Goal: Task Accomplishment & Management: Manage account settings

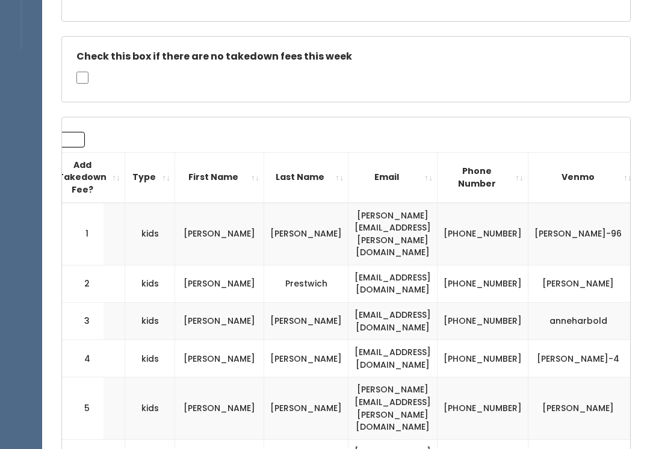
scroll to position [216, 0]
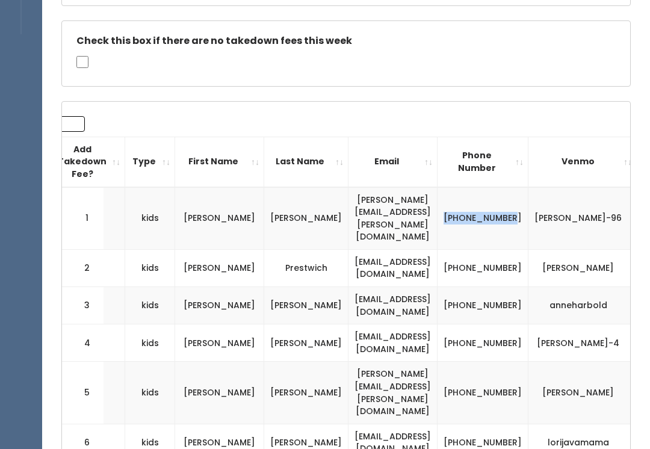
click at [572, 363] on td "[PERSON_NAME]" at bounding box center [583, 394] width 108 height 62
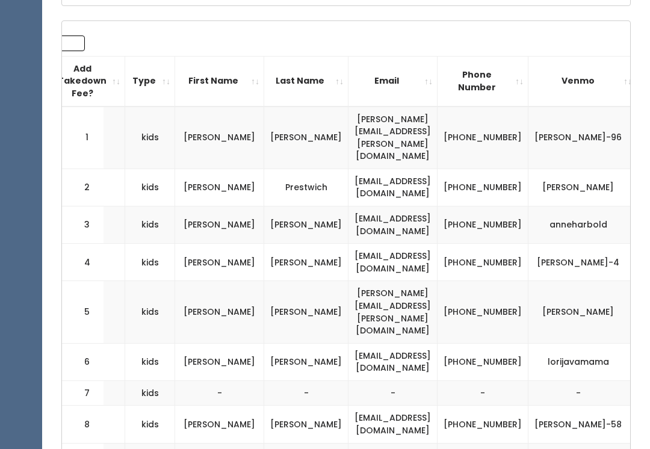
scroll to position [297, 0]
click at [575, 169] on td "[PERSON_NAME]" at bounding box center [583, 187] width 108 height 37
click at [500, 207] on td "[PHONE_NUMBER]" at bounding box center [483, 225] width 91 height 37
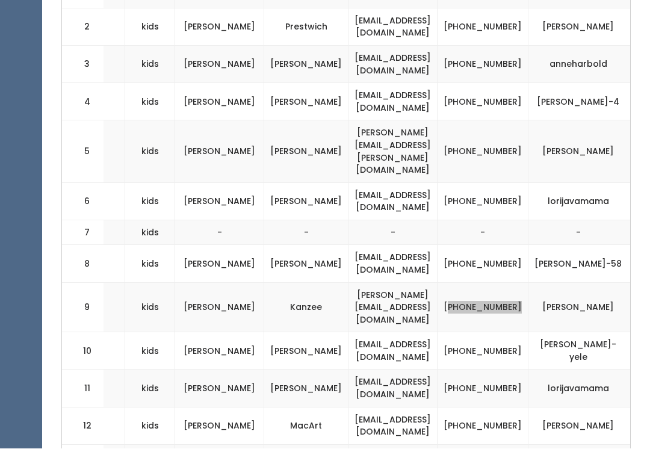
scroll to position [459, 0]
click at [505, 244] on td "(801) 502-9256" at bounding box center [483, 262] width 91 height 37
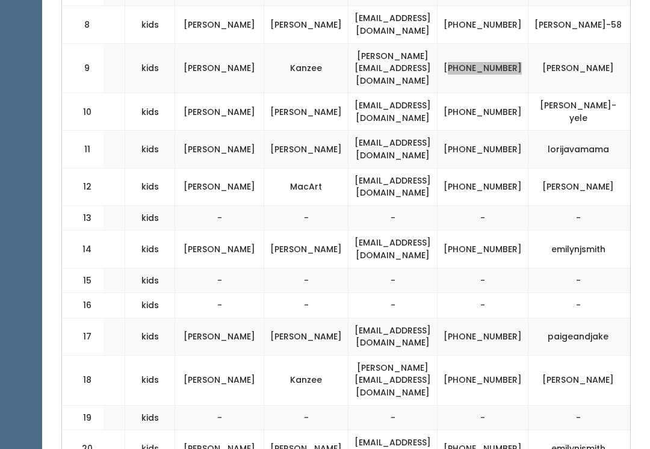
scroll to position [698, 0]
click at [502, 230] on td "(801) 201-3410" at bounding box center [483, 248] width 91 height 37
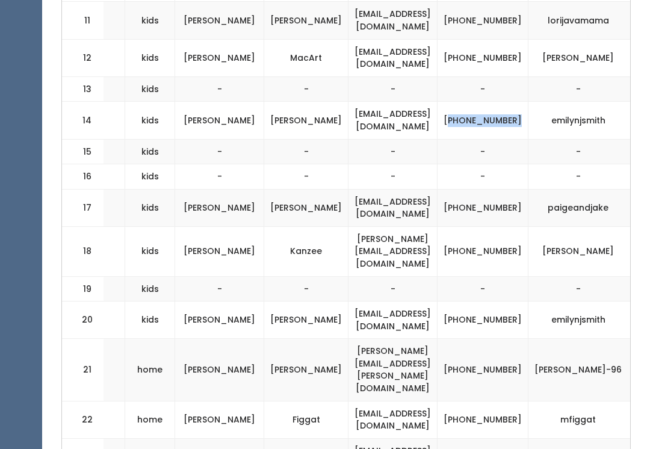
scroll to position [817, 0]
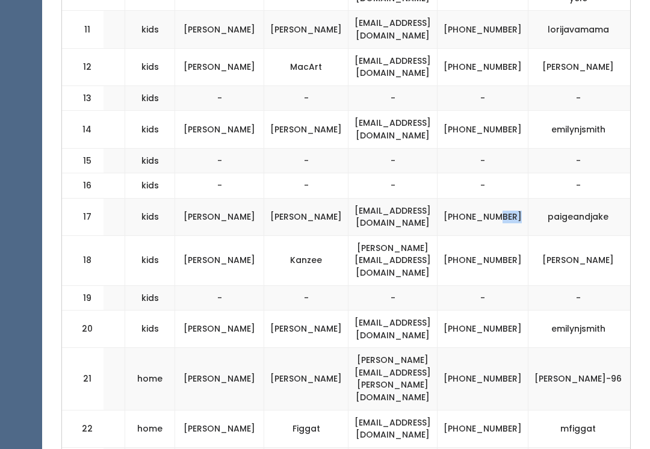
click at [494, 199] on td "(801) 694-4259" at bounding box center [483, 217] width 91 height 37
click at [493, 199] on td "(801) 694-4259" at bounding box center [483, 217] width 91 height 37
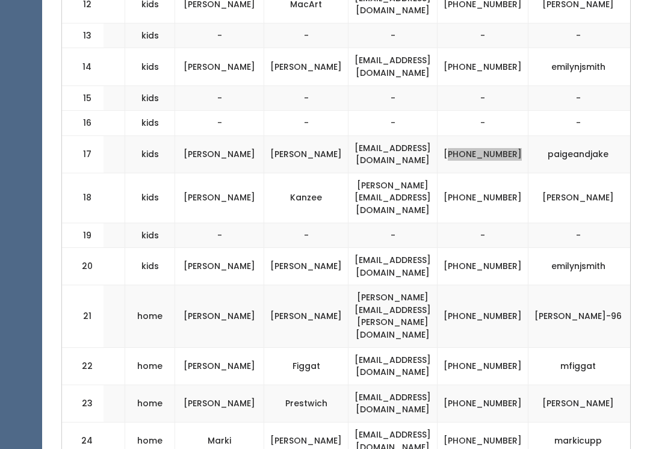
scroll to position [882, 0]
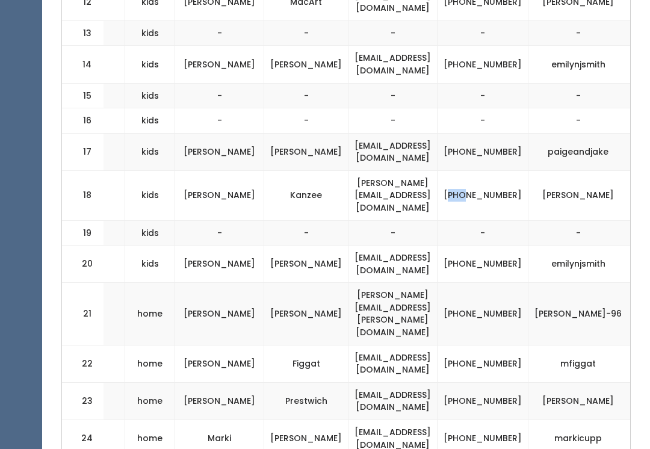
click at [519, 221] on td "-" at bounding box center [483, 233] width 91 height 25
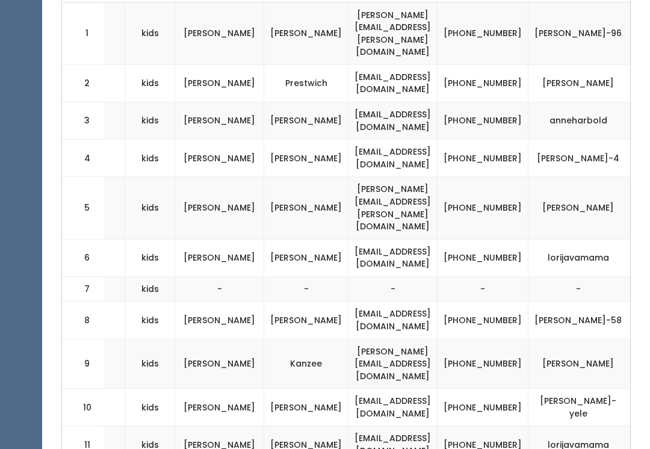
scroll to position [0, 0]
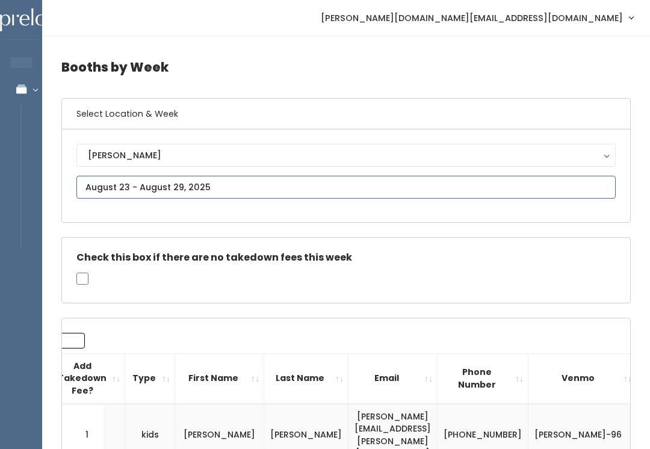
click at [264, 188] on input "text" at bounding box center [346, 187] width 540 height 23
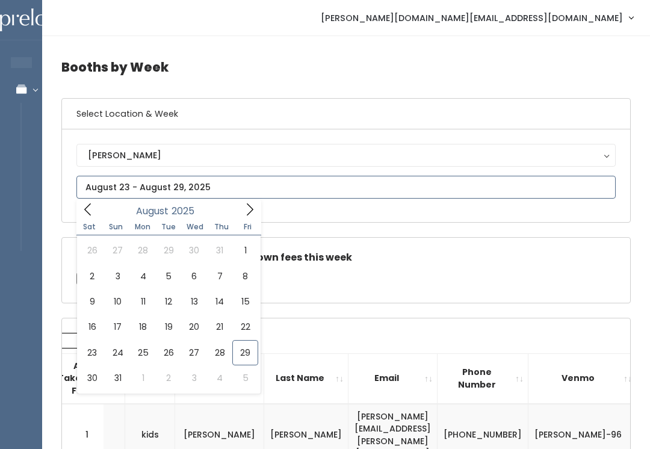
type input "August 30 to September 5"
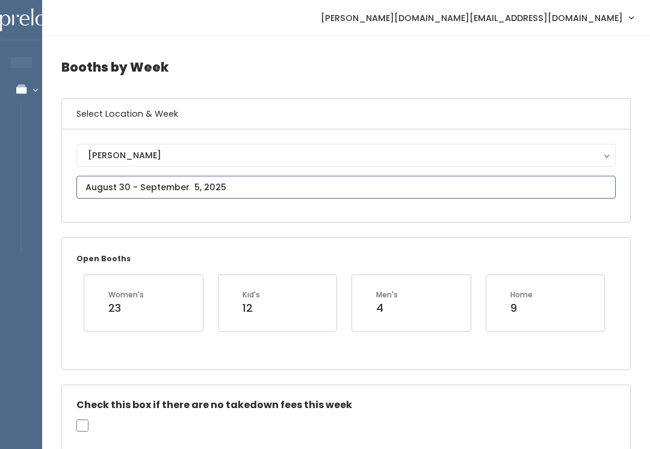
click at [321, 186] on input "text" at bounding box center [346, 187] width 540 height 23
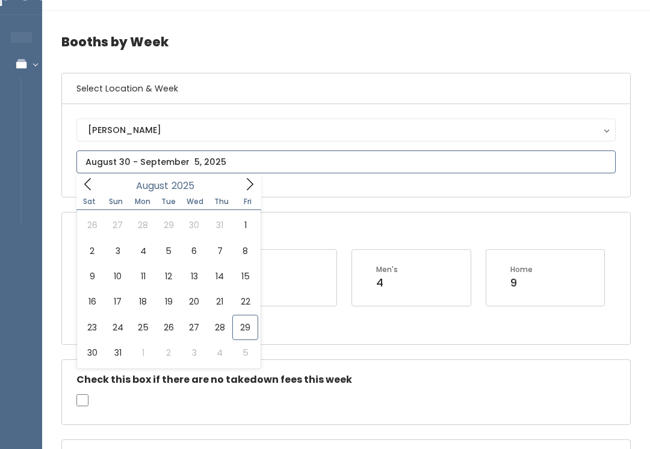
scroll to position [22, 0]
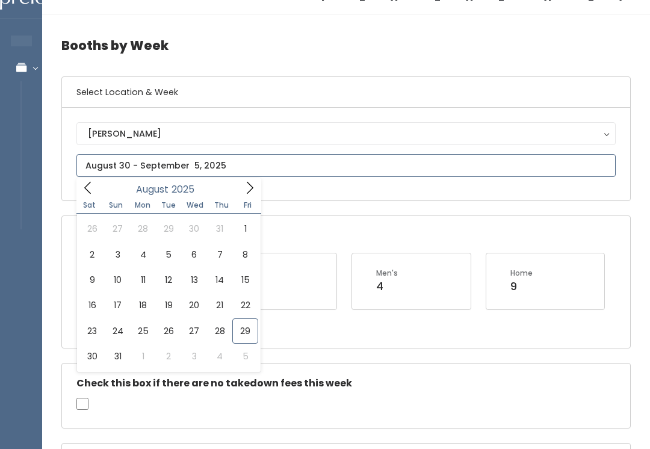
type input "August 23 to August 29"
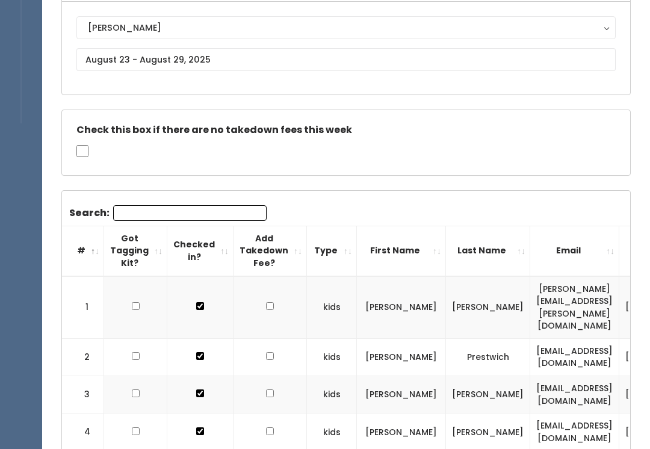
scroll to position [119, 0]
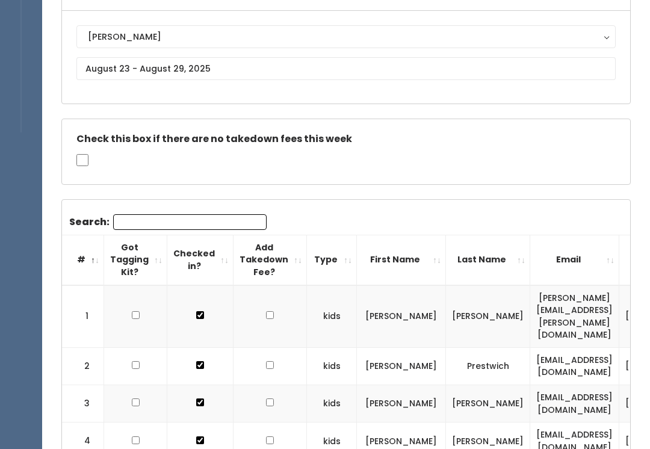
click at [211, 220] on input "Search:" at bounding box center [190, 222] width 154 height 16
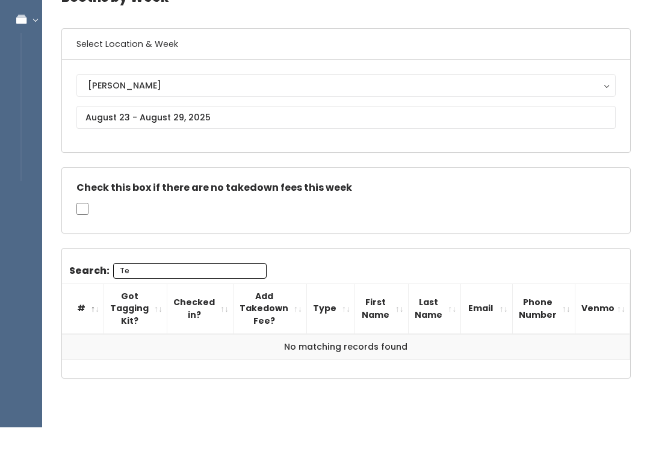
scroll to position [68, 0]
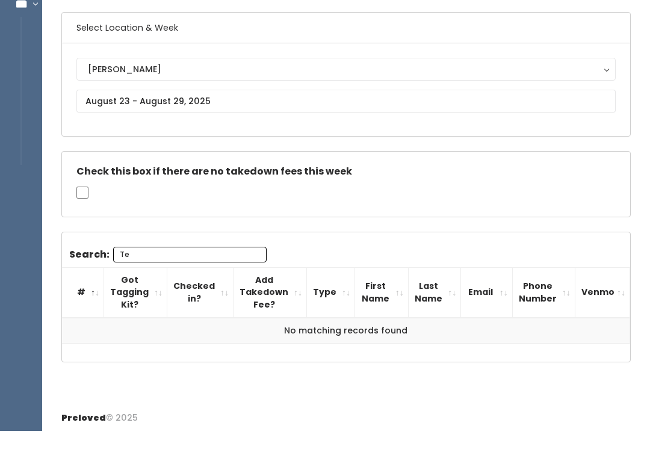
type input "T"
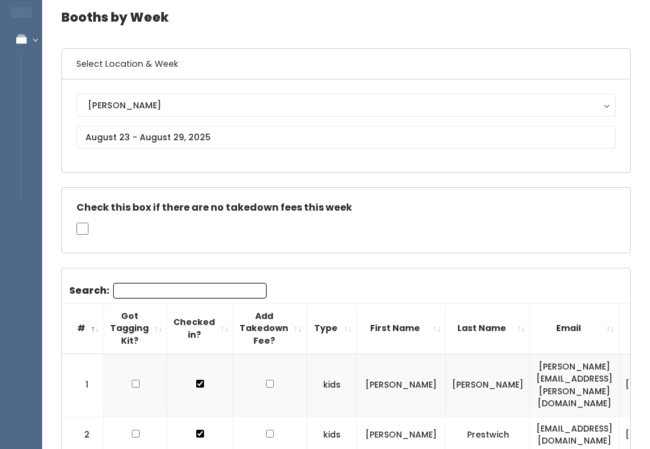
scroll to position [49, 0]
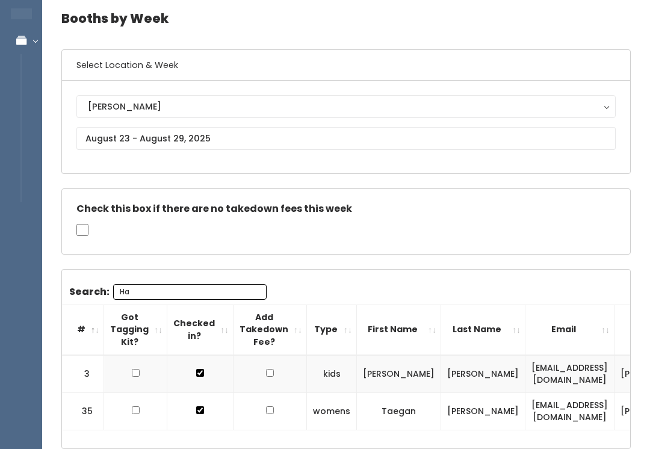
type input "H"
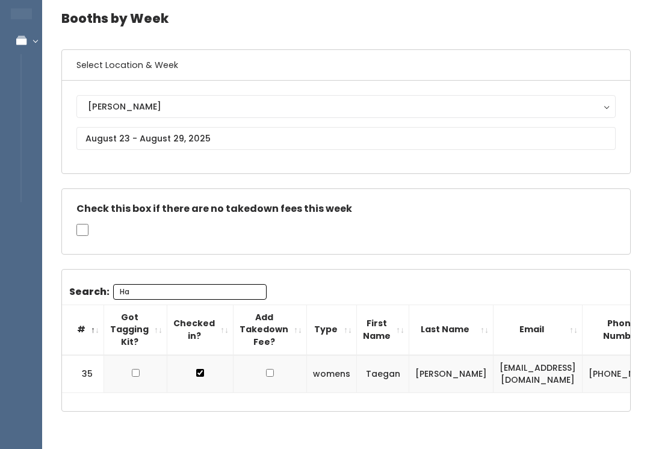
type input "H"
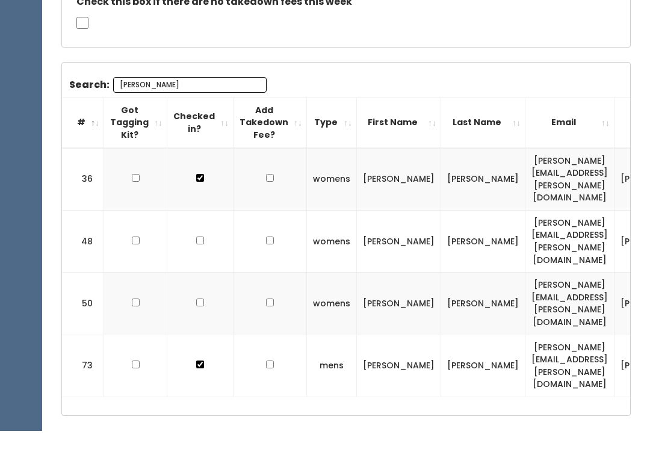
scroll to position [223, 0]
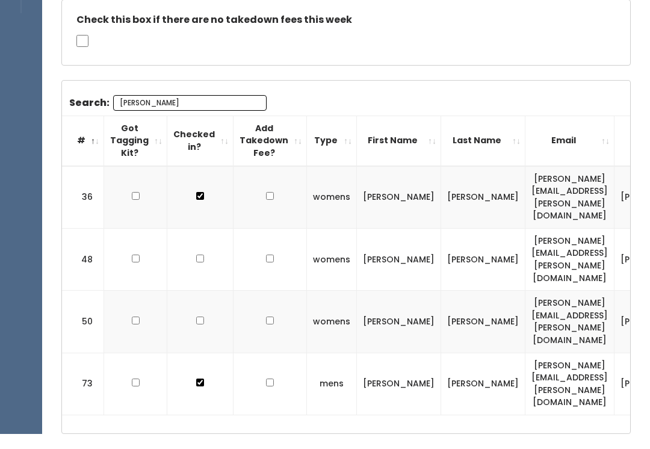
click at [166, 110] on input "[PERSON_NAME]" at bounding box center [190, 118] width 154 height 16
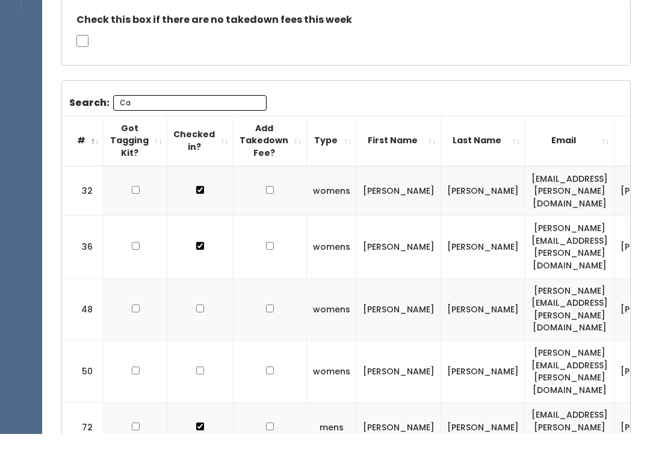
type input "C"
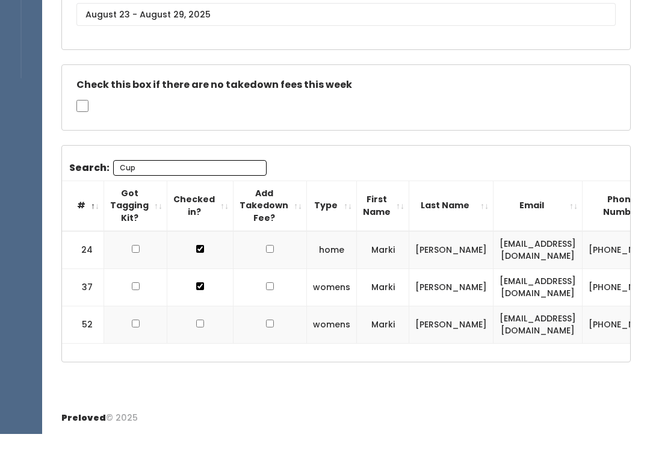
scroll to position [153, 0]
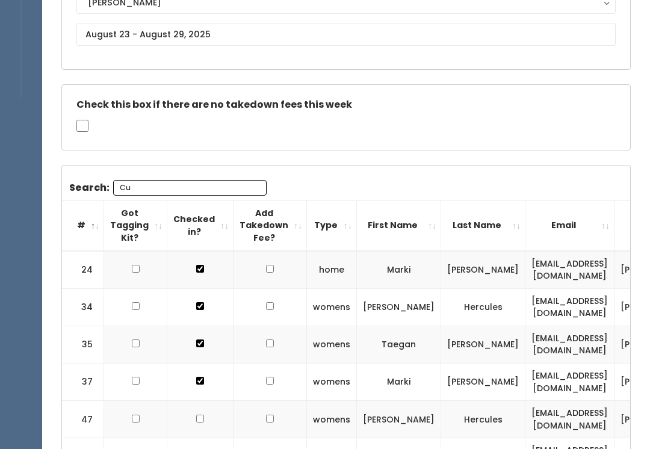
type input "C"
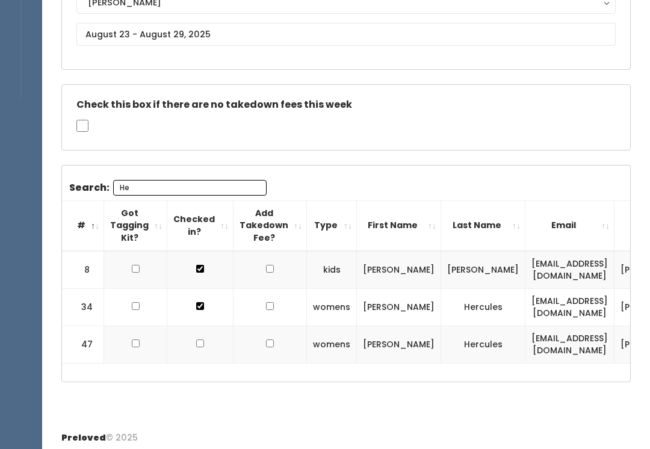
type input "H"
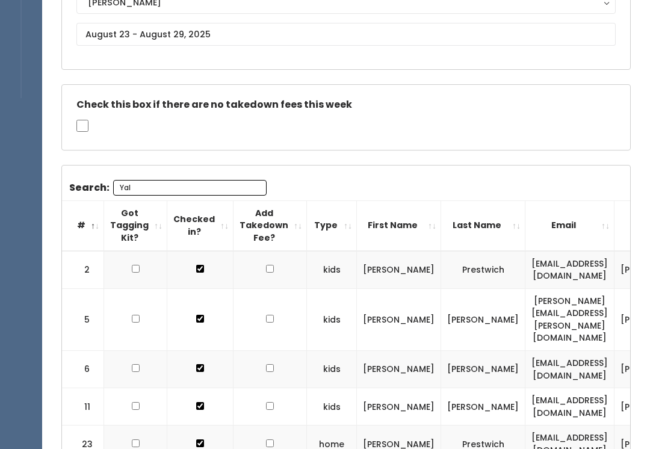
scroll to position [68, 0]
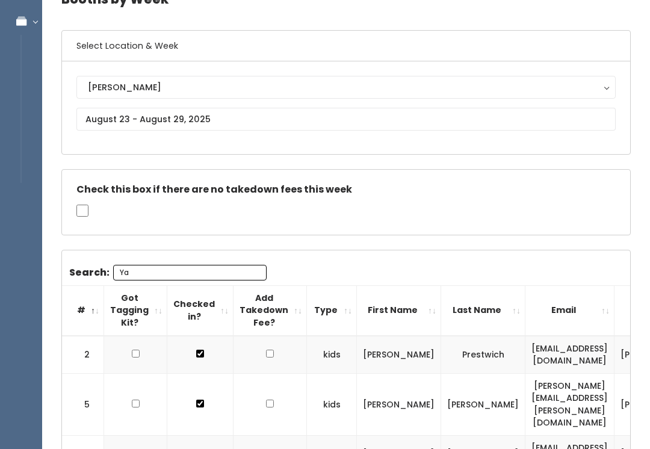
type input "Y"
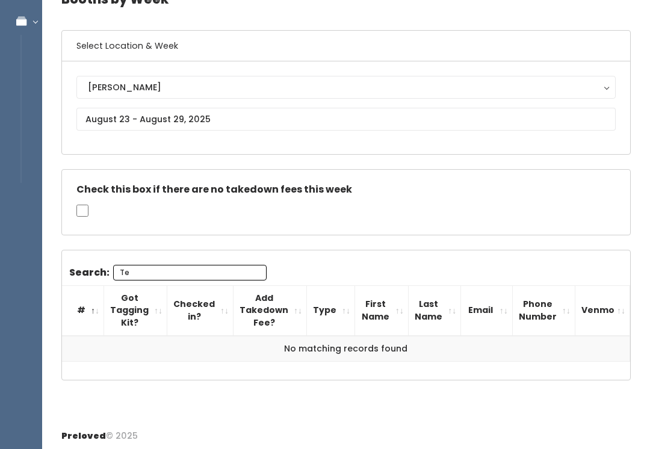
type input "T"
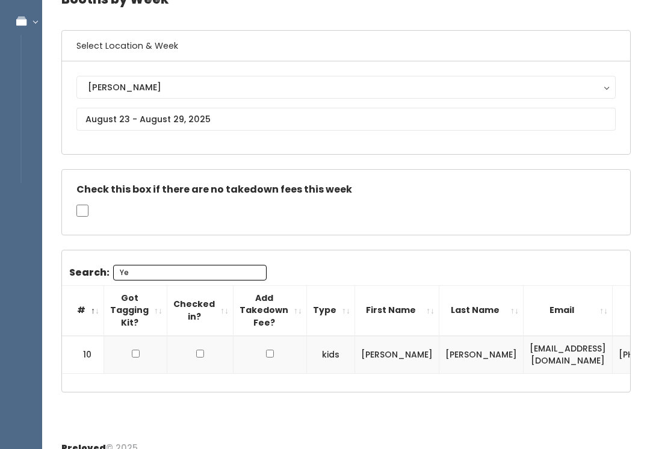
type input "Y"
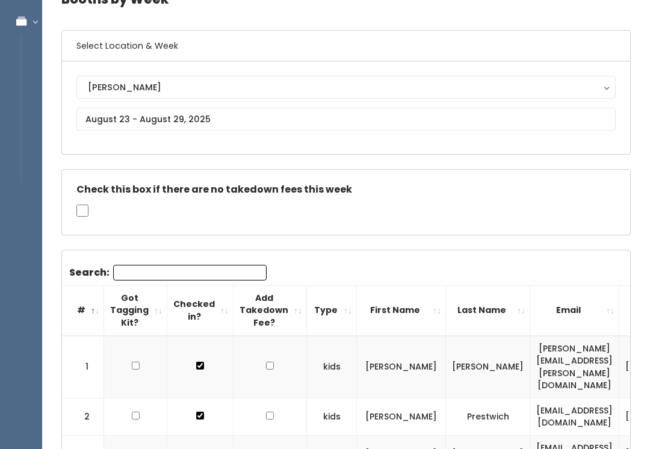
type input "4"
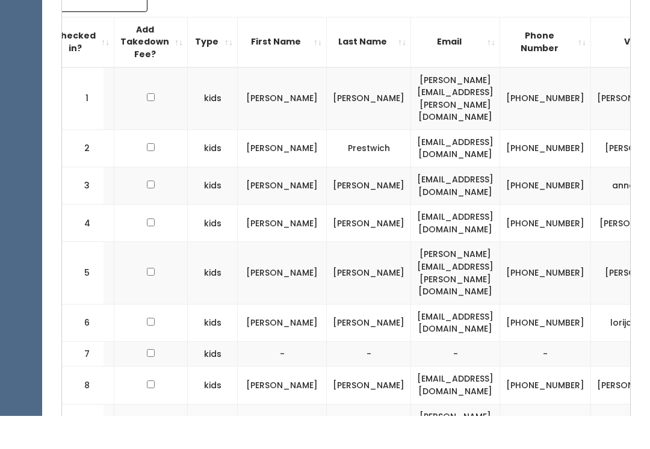
scroll to position [0, 121]
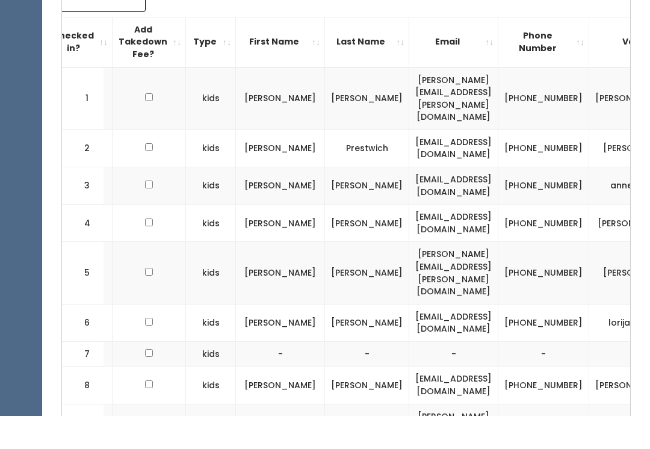
click at [556, 238] on td "(619) 665-3986" at bounding box center [544, 256] width 91 height 37
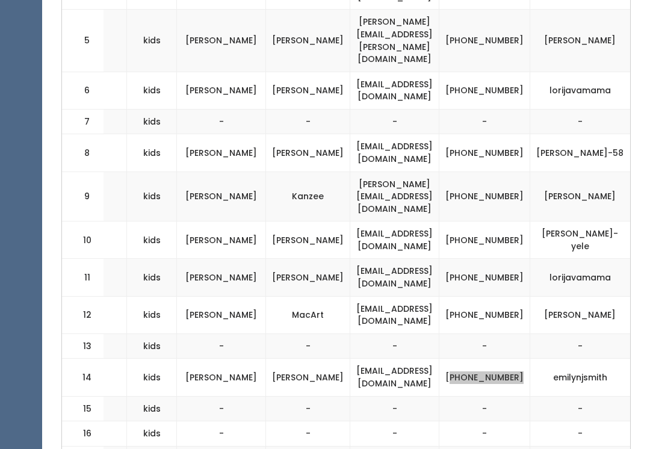
scroll to position [615, 0]
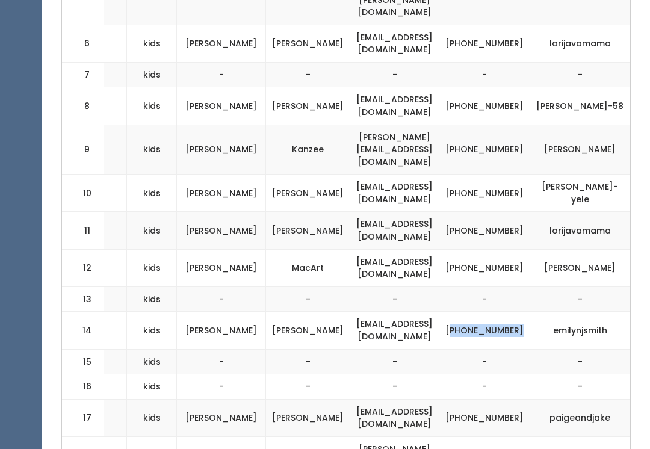
click at [491, 313] on td "(801) 201-3410" at bounding box center [485, 331] width 91 height 37
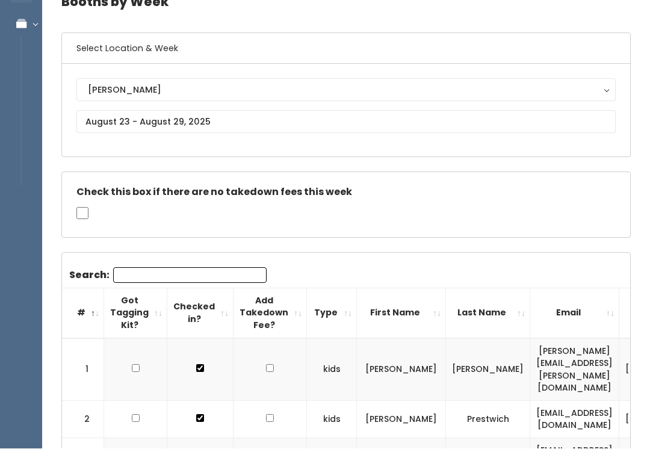
scroll to position [0, 0]
click at [197, 268] on input "Search:" at bounding box center [190, 276] width 154 height 16
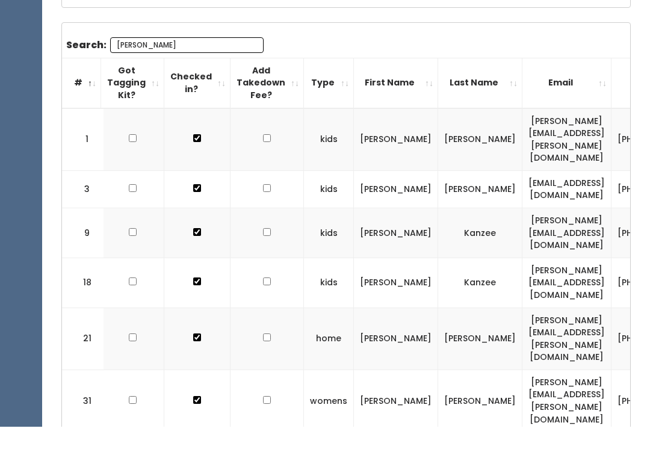
scroll to position [275, 0]
type input "A"
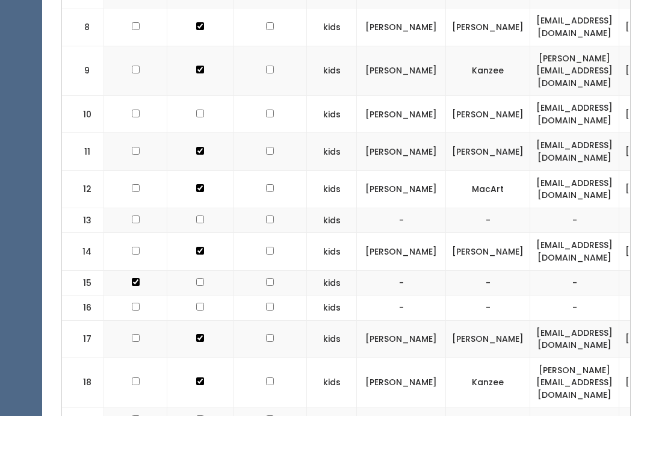
scroll to position [0, 0]
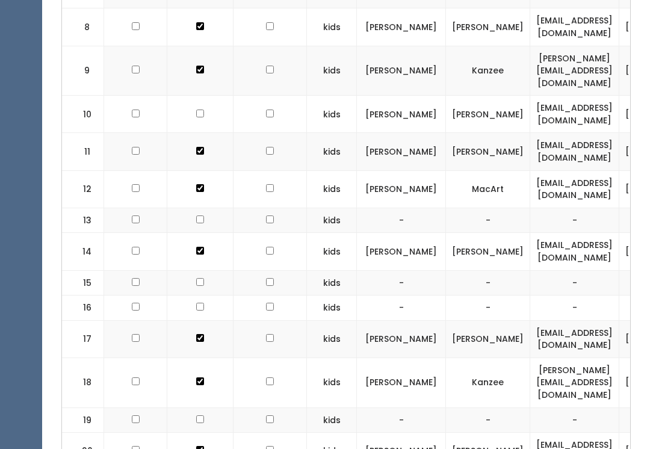
click at [139, 270] on td at bounding box center [135, 282] width 63 height 25
click at [132, 270] on td at bounding box center [135, 282] width 63 height 25
checkbox input "false"
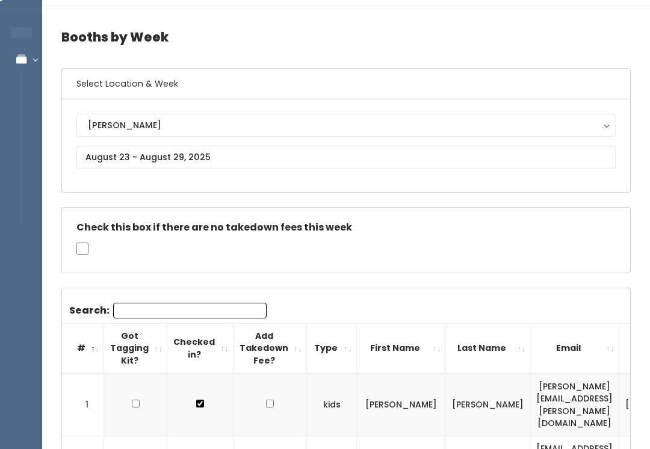
scroll to position [11, 0]
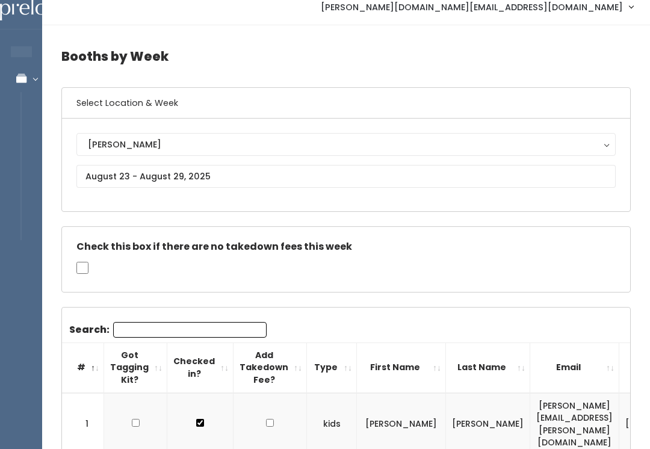
click at [550, 128] on div "Sandy Houston Layton Provo Spanish Fork Sandy" at bounding box center [346, 165] width 568 height 93
click at [552, 145] on div "[PERSON_NAME]" at bounding box center [346, 144] width 517 height 13
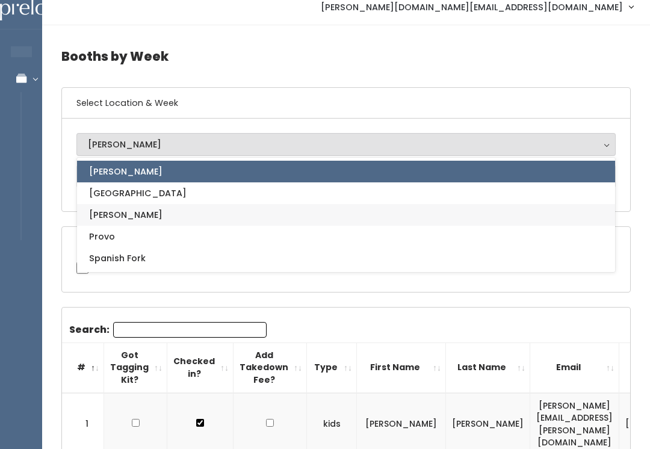
click at [376, 211] on link "[PERSON_NAME]" at bounding box center [346, 215] width 538 height 22
select select "6"
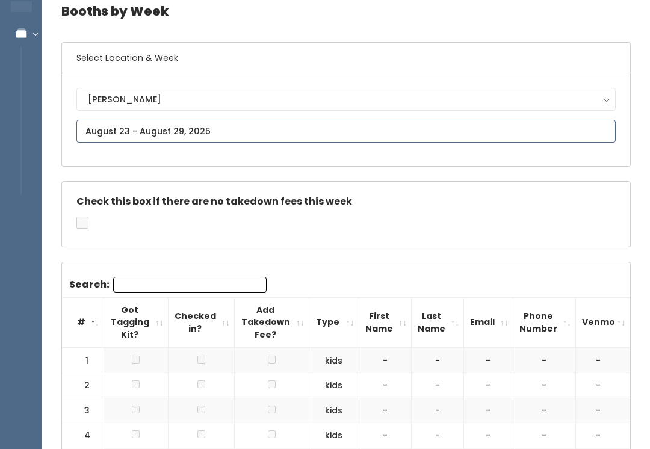
click at [542, 132] on input "text" at bounding box center [346, 131] width 540 height 23
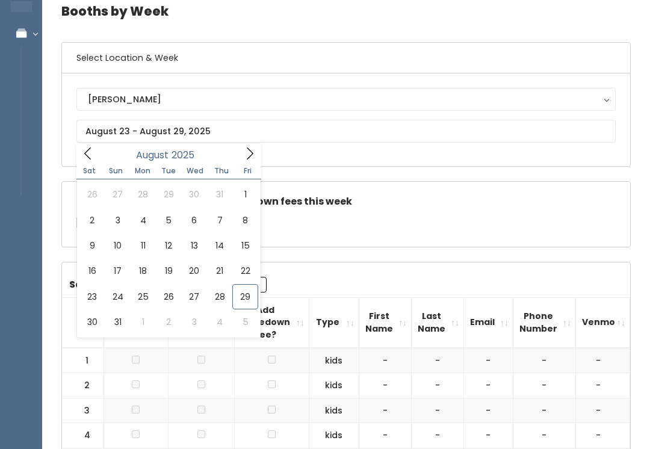
click at [558, 84] on div "Layton Houston Provo Sandy Spanish Fork Layton" at bounding box center [346, 119] width 568 height 93
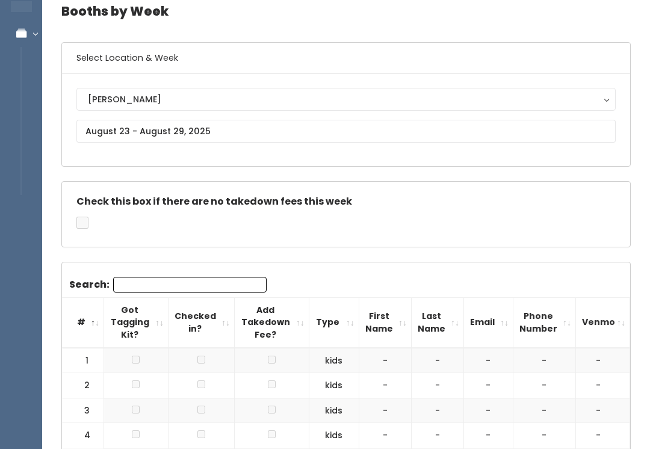
click at [571, 96] on div "[PERSON_NAME]" at bounding box center [346, 99] width 517 height 13
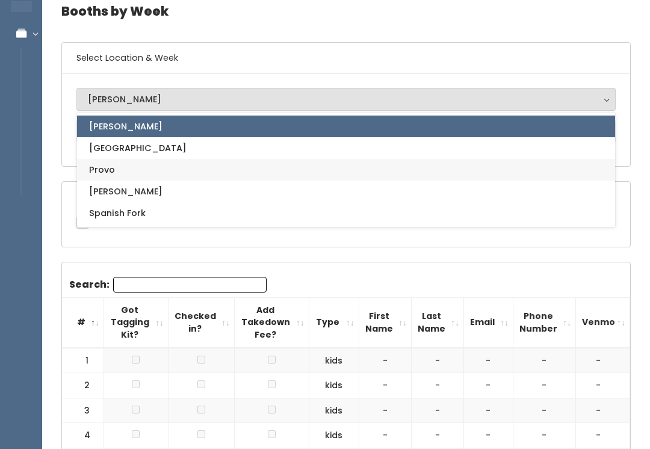
click at [480, 167] on link "Provo" at bounding box center [346, 170] width 538 height 22
select select "1"
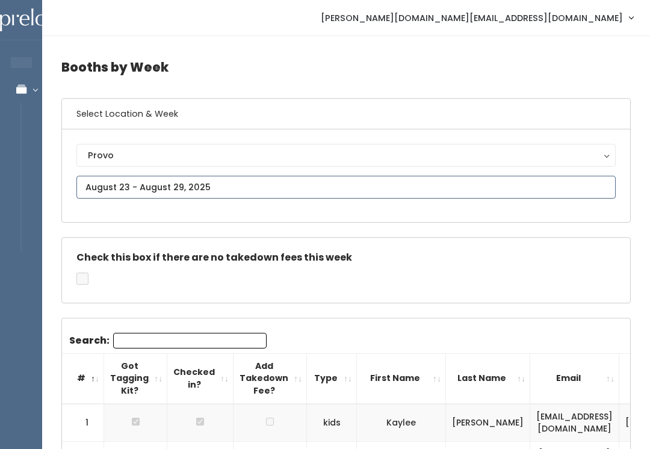
click at [506, 191] on input "text" at bounding box center [346, 187] width 540 height 23
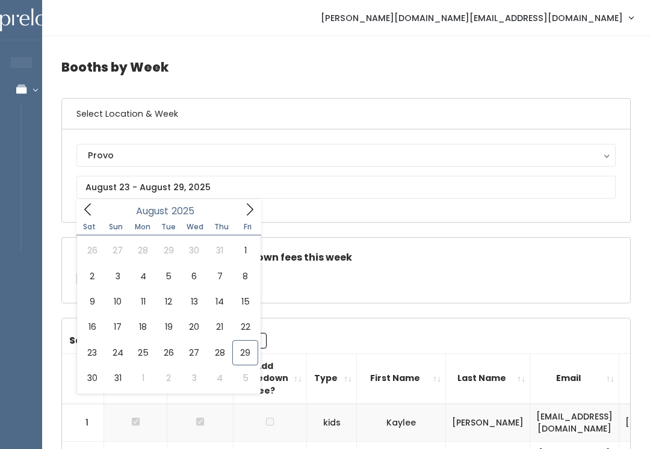
click at [473, 281] on div "Check this box if there are no takedown fees this week" at bounding box center [346, 270] width 568 height 65
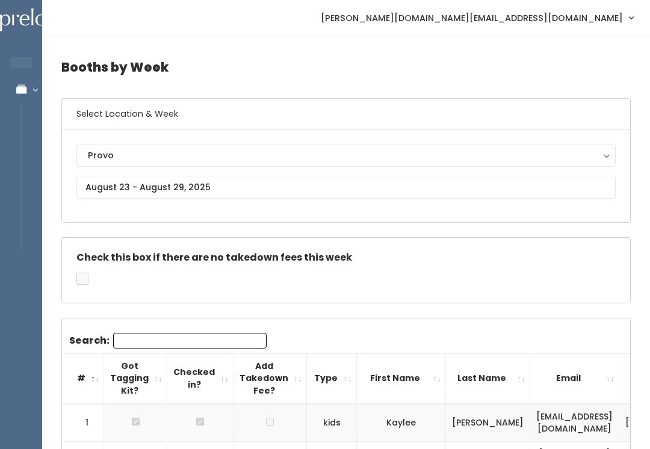
click at [568, 149] on div "Provo" at bounding box center [346, 155] width 517 height 13
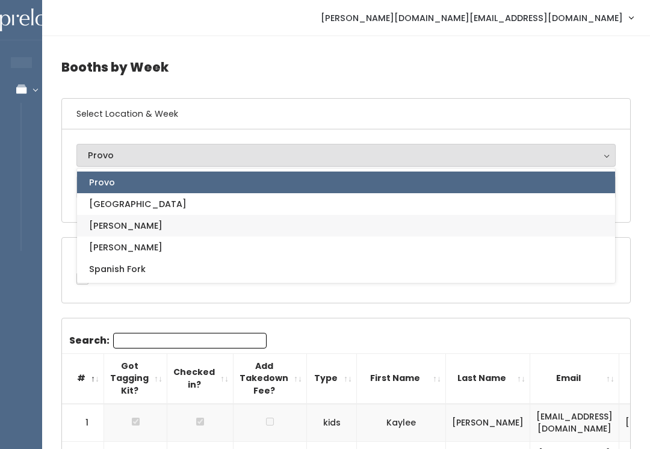
click at [441, 232] on link "[PERSON_NAME]" at bounding box center [346, 226] width 538 height 22
select select "6"
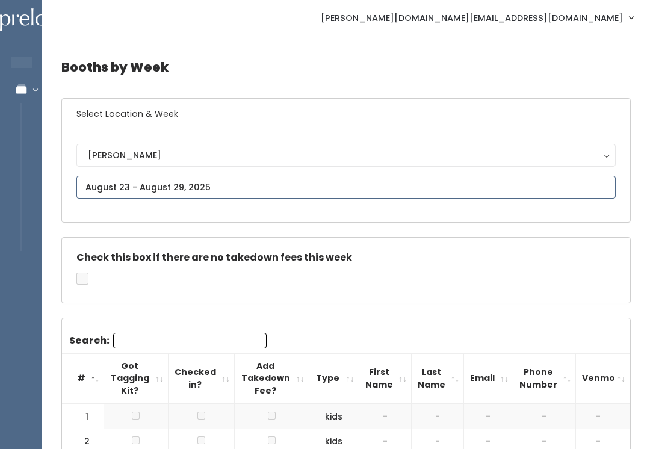
click at [496, 185] on input "text" at bounding box center [346, 187] width 540 height 23
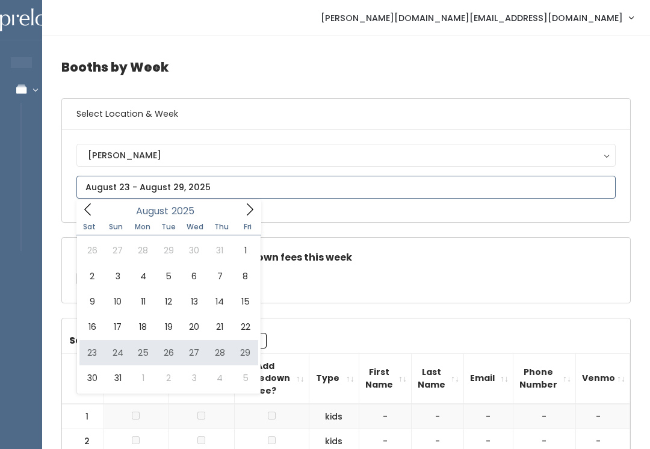
type input "[DATE] to [DATE]"
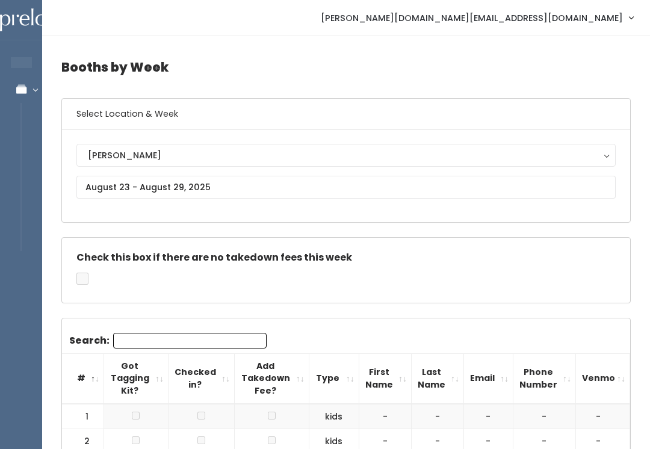
click at [550, 146] on button "[PERSON_NAME]" at bounding box center [346, 155] width 540 height 23
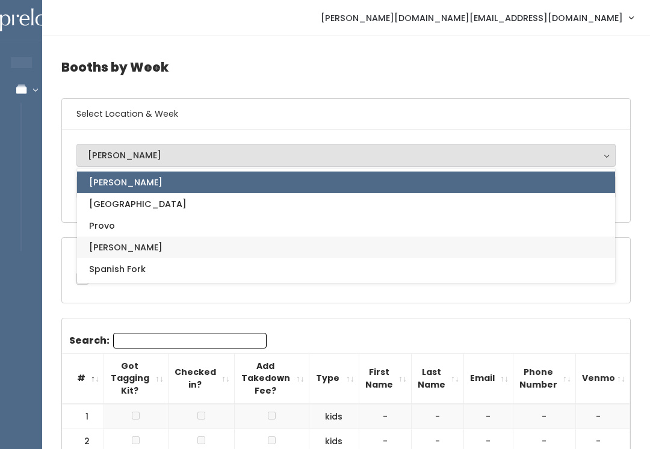
click at [444, 247] on link "[PERSON_NAME]" at bounding box center [346, 248] width 538 height 22
select select "3"
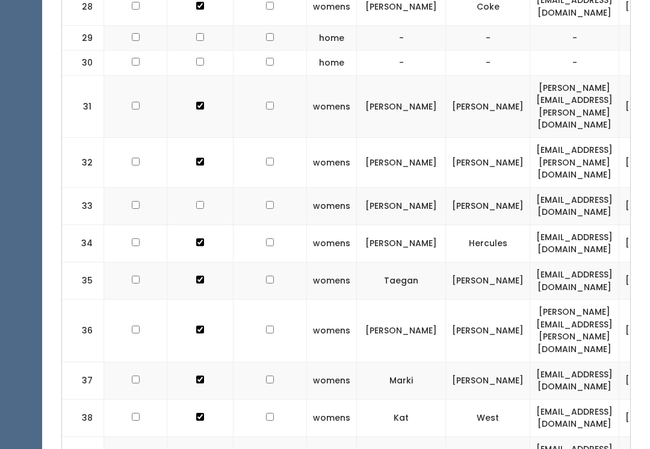
scroll to position [1443, 0]
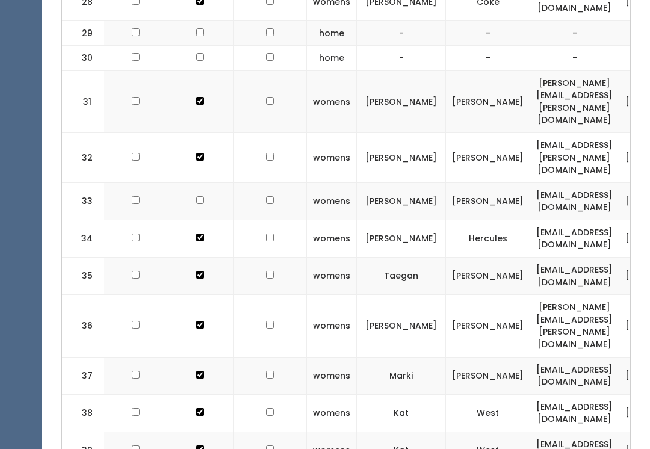
checkbox input "false"
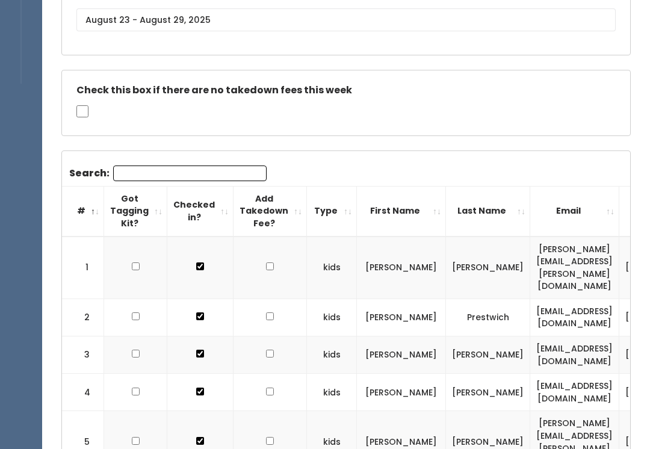
scroll to position [168, 0]
click at [217, 173] on input "Search:" at bounding box center [190, 173] width 154 height 16
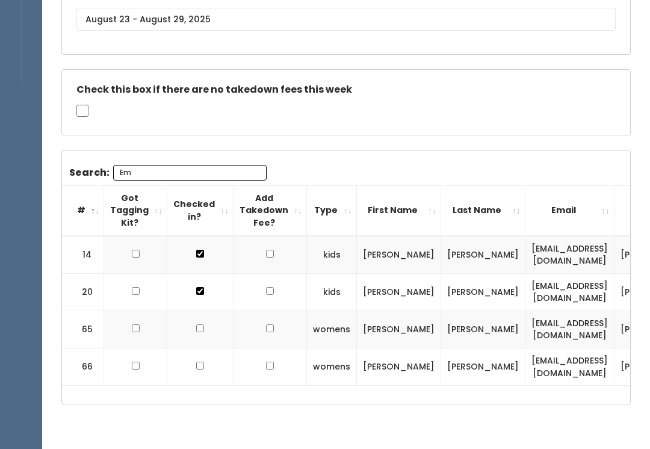
type input "E"
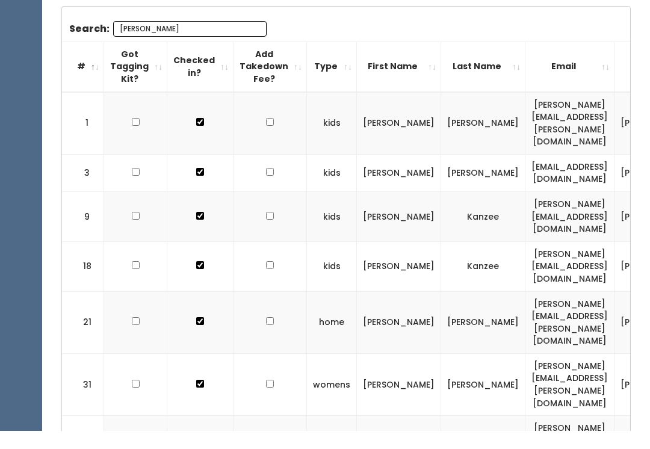
scroll to position [68, 0]
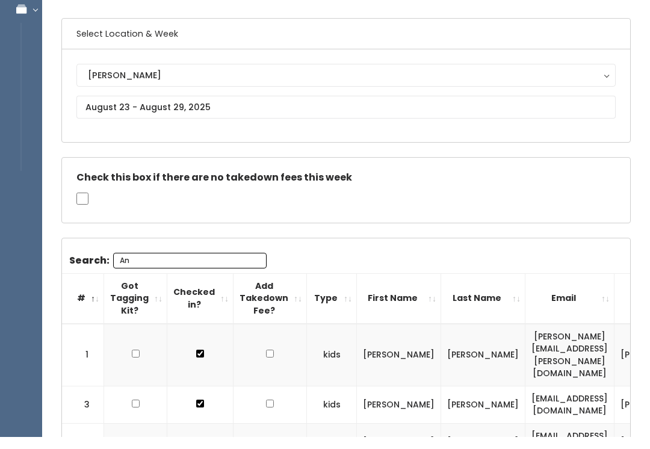
type input "A"
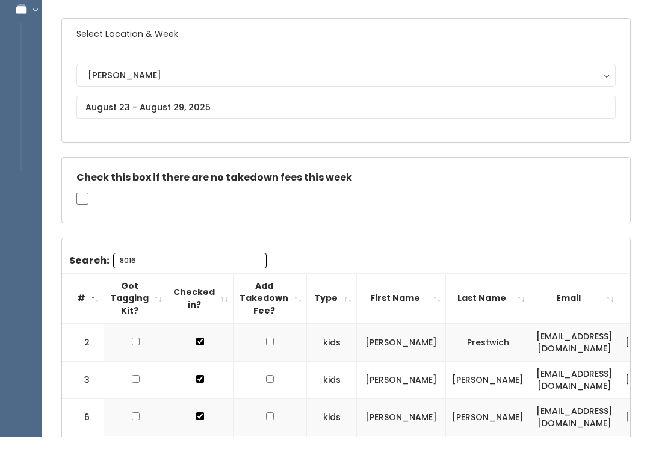
scroll to position [53, 0]
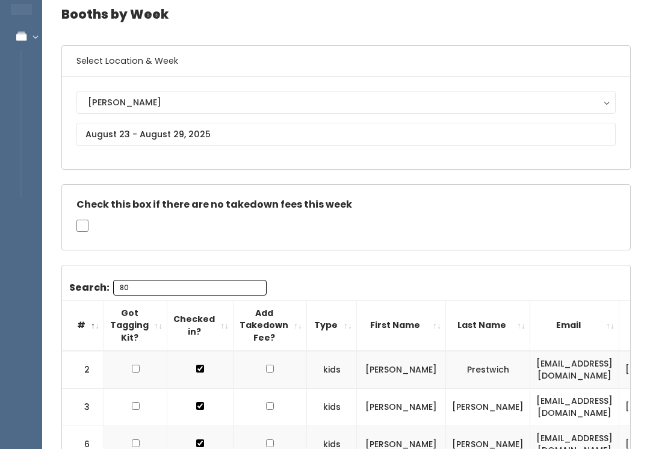
type input "8"
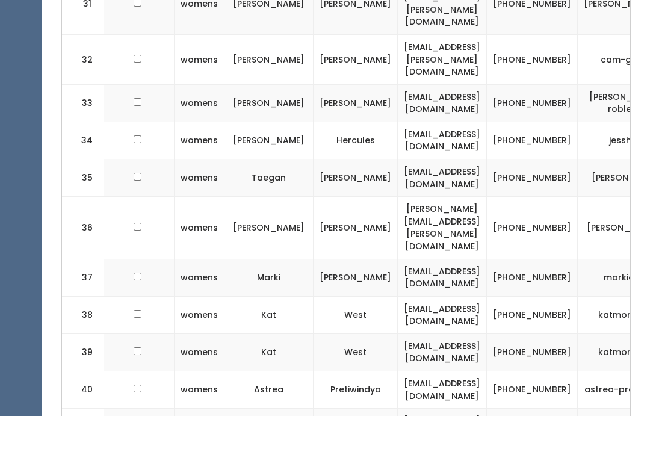
scroll to position [0, 143]
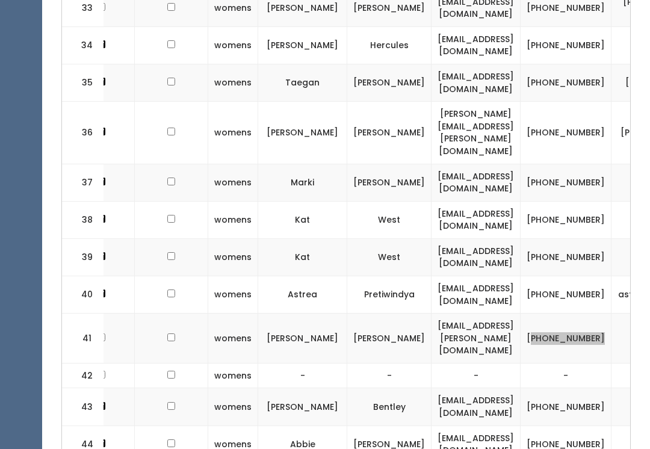
scroll to position [1620, 0]
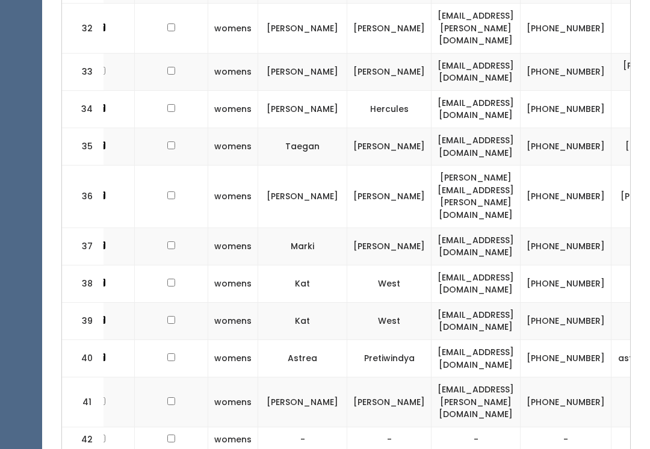
scroll to position [1574, 0]
